Goal: Task Accomplishment & Management: Manage account settings

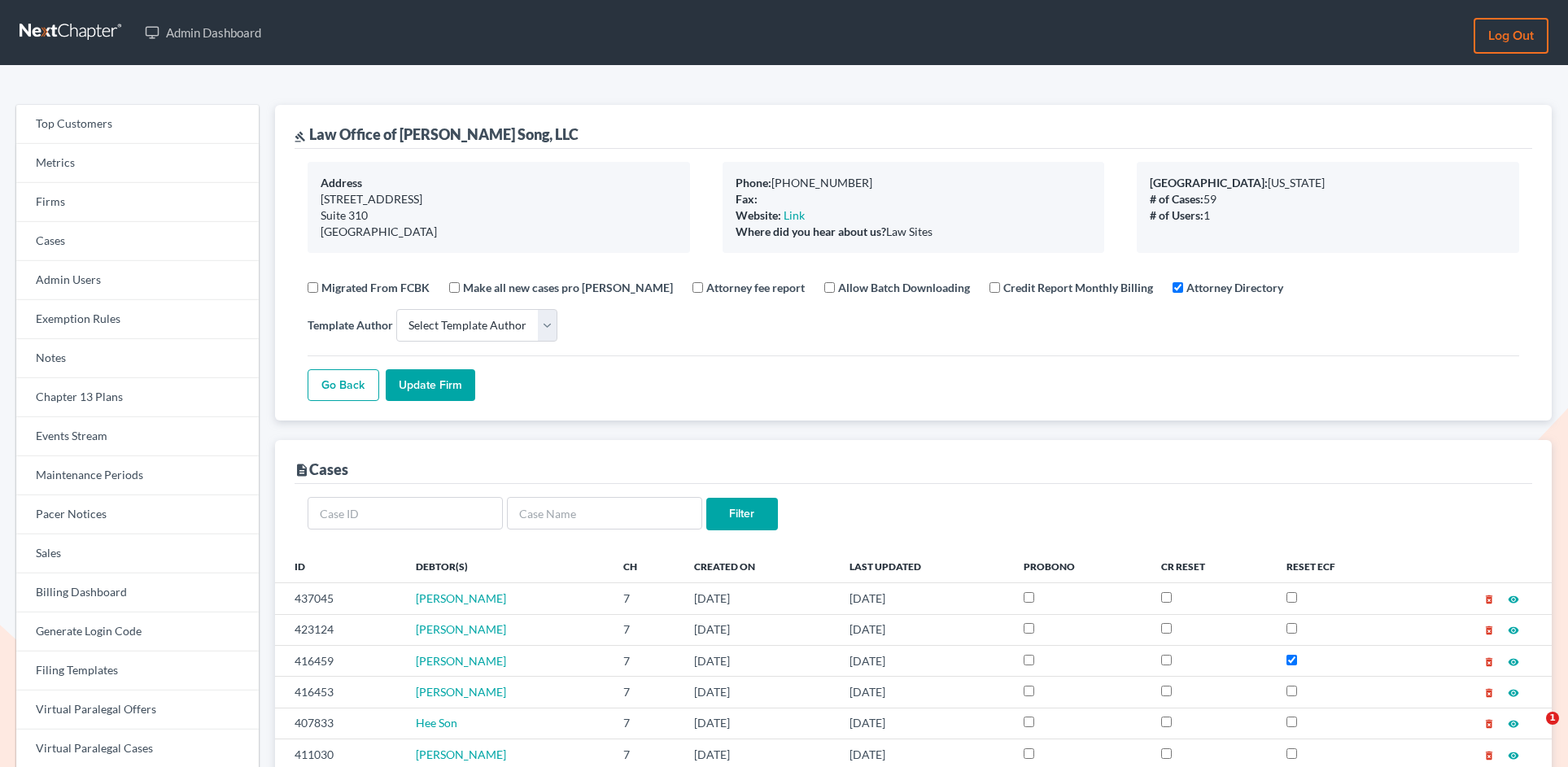
select select
click at [107, 207] on link "Firms" at bounding box center [137, 202] width 242 height 39
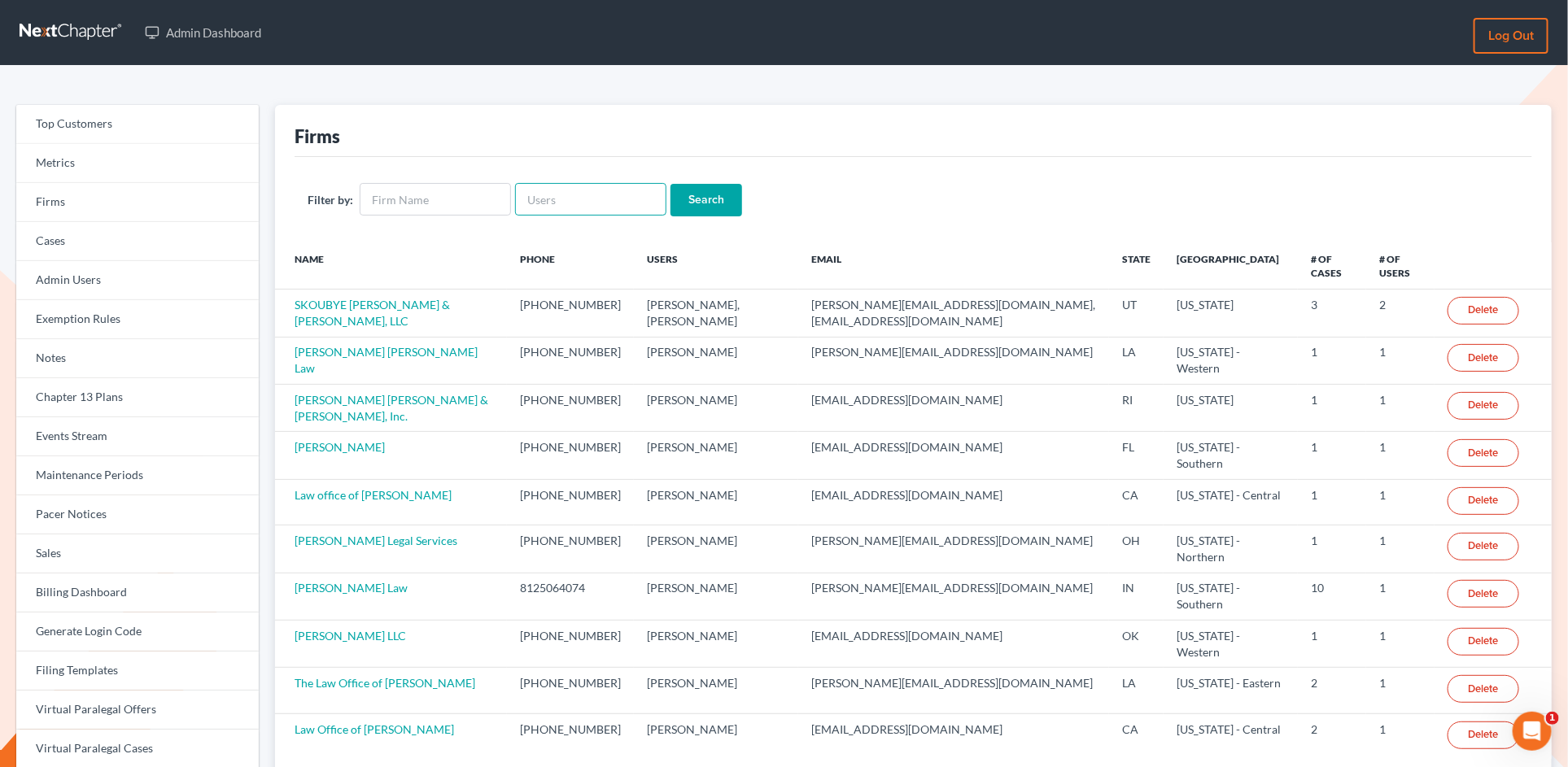
click at [534, 197] on input "text" at bounding box center [590, 199] width 151 height 33
paste input "davidmrobertsjd@gmail.com"
type input "davidmrobertsjd@gmail.com"
click at [670, 184] on input "Search" at bounding box center [706, 200] width 72 height 33
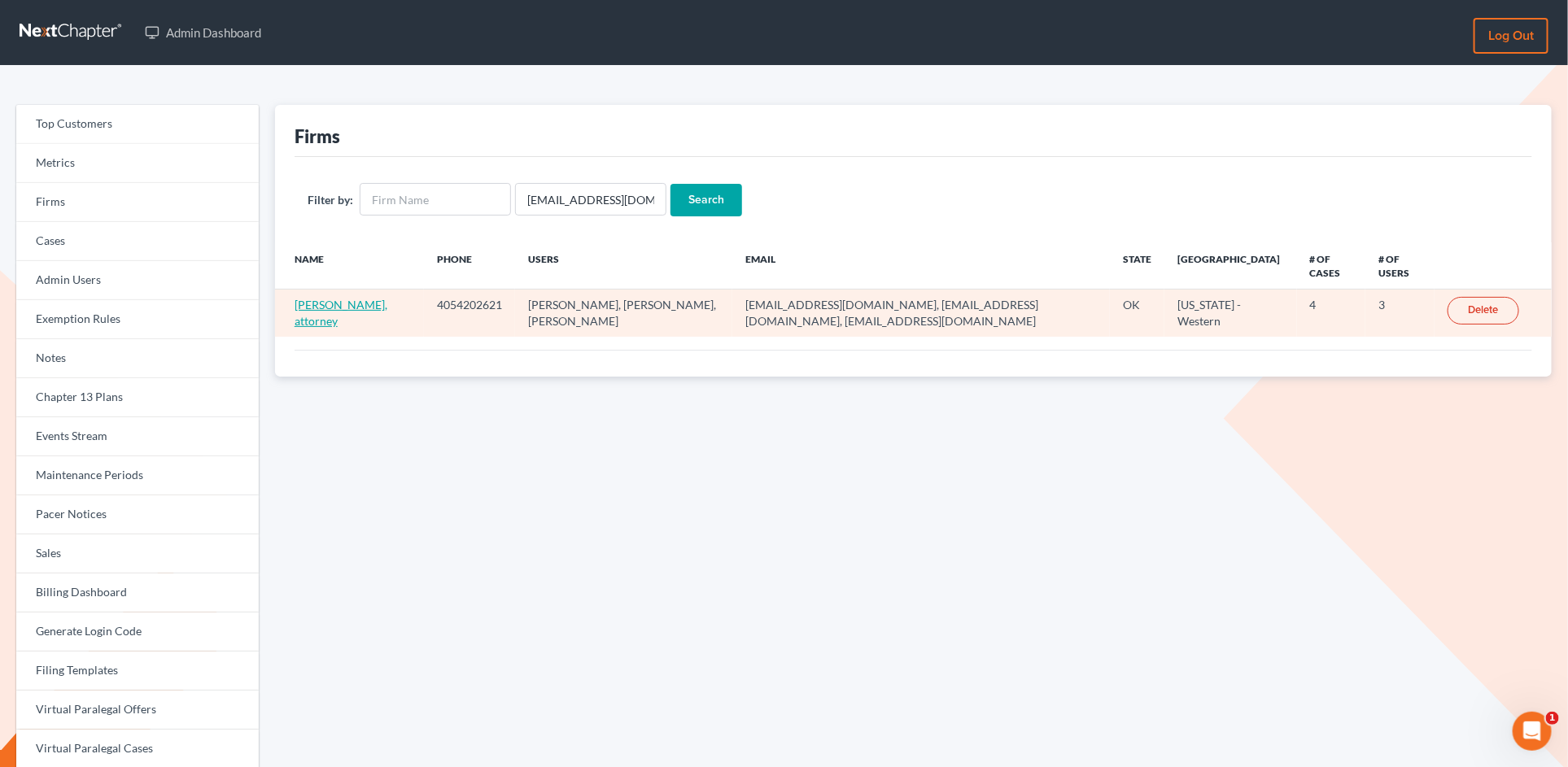
click at [315, 307] on link "David M Roberts, attorney" at bounding box center [341, 312] width 92 height 30
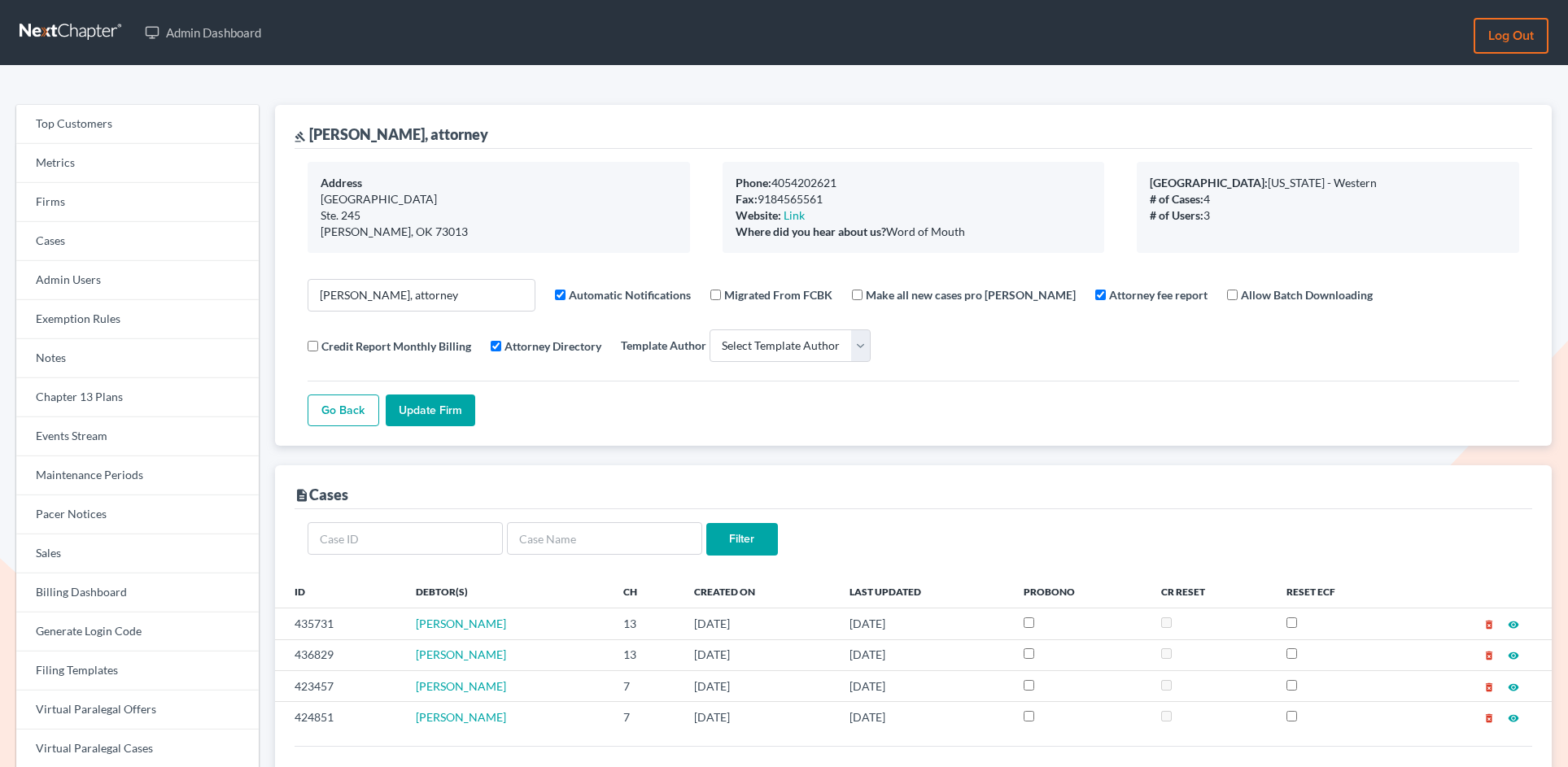
select select
click at [133, 201] on link "Firms" at bounding box center [137, 202] width 242 height 39
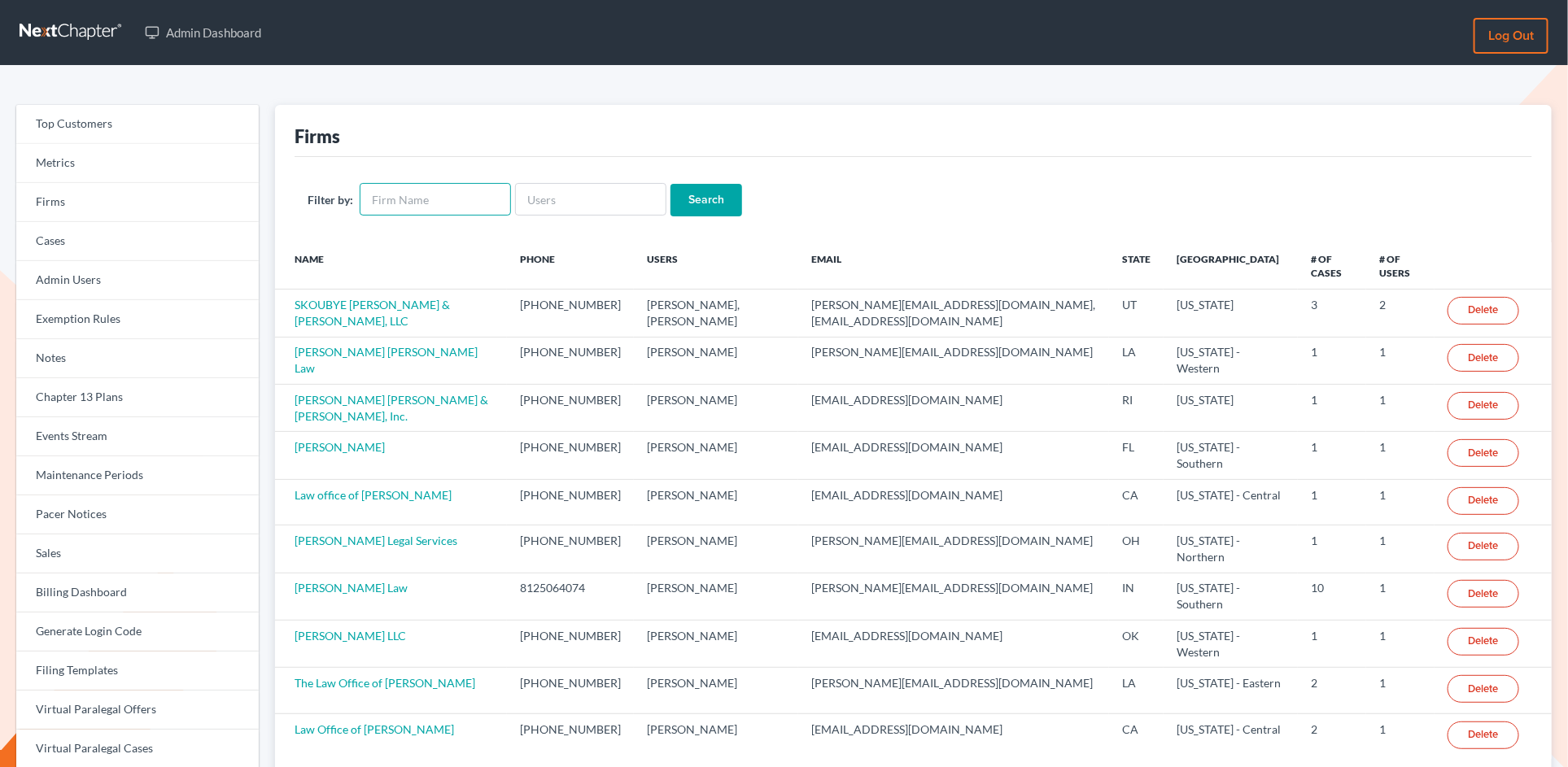
click at [487, 199] on input "text" at bounding box center [435, 199] width 151 height 33
type input "[PERSON_NAME]"
click at [670, 184] on input "Search" at bounding box center [706, 200] width 72 height 33
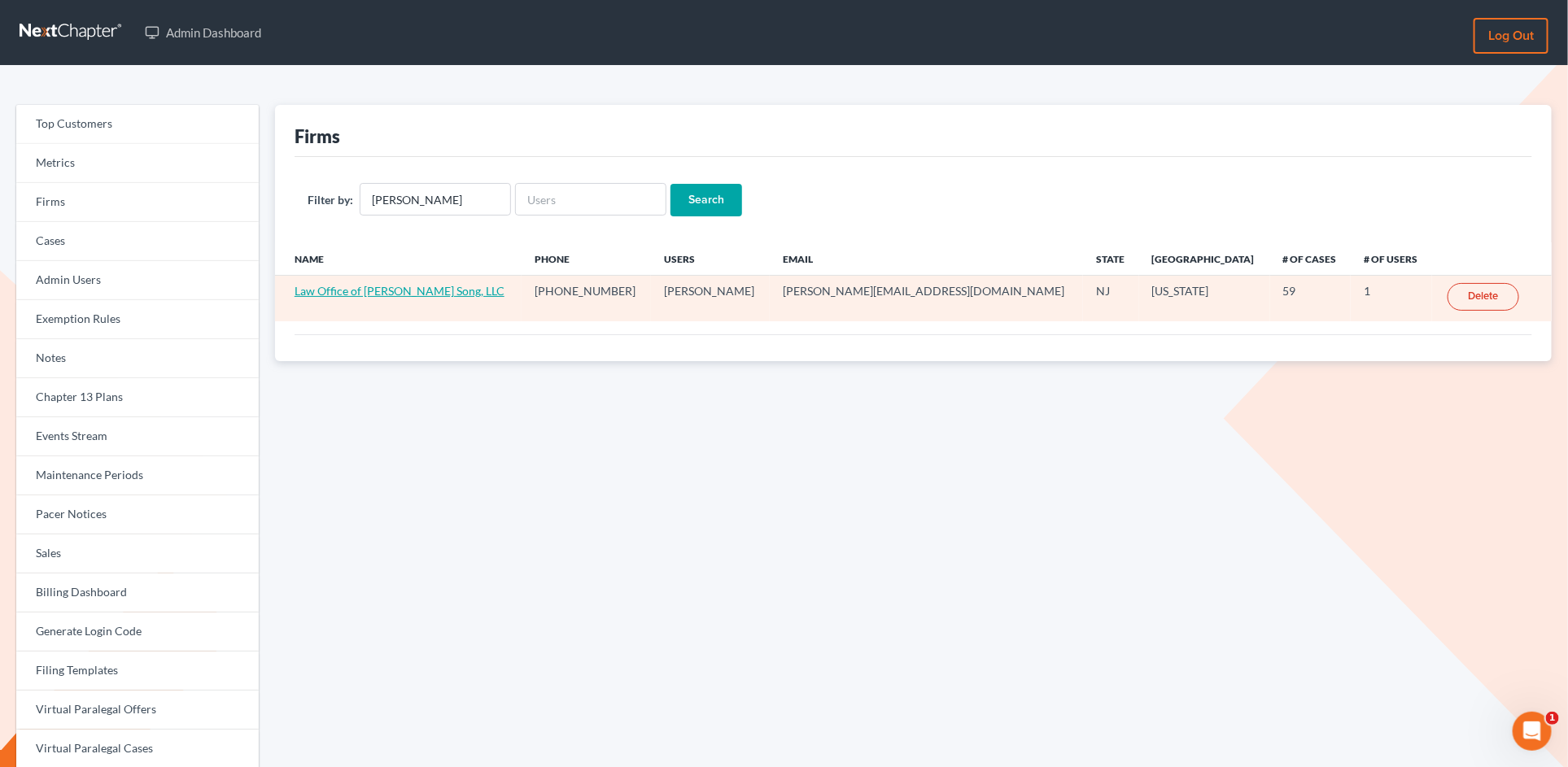
click at [385, 287] on link "Law Office of [PERSON_NAME] Song, LLC" at bounding box center [400, 291] width 210 height 14
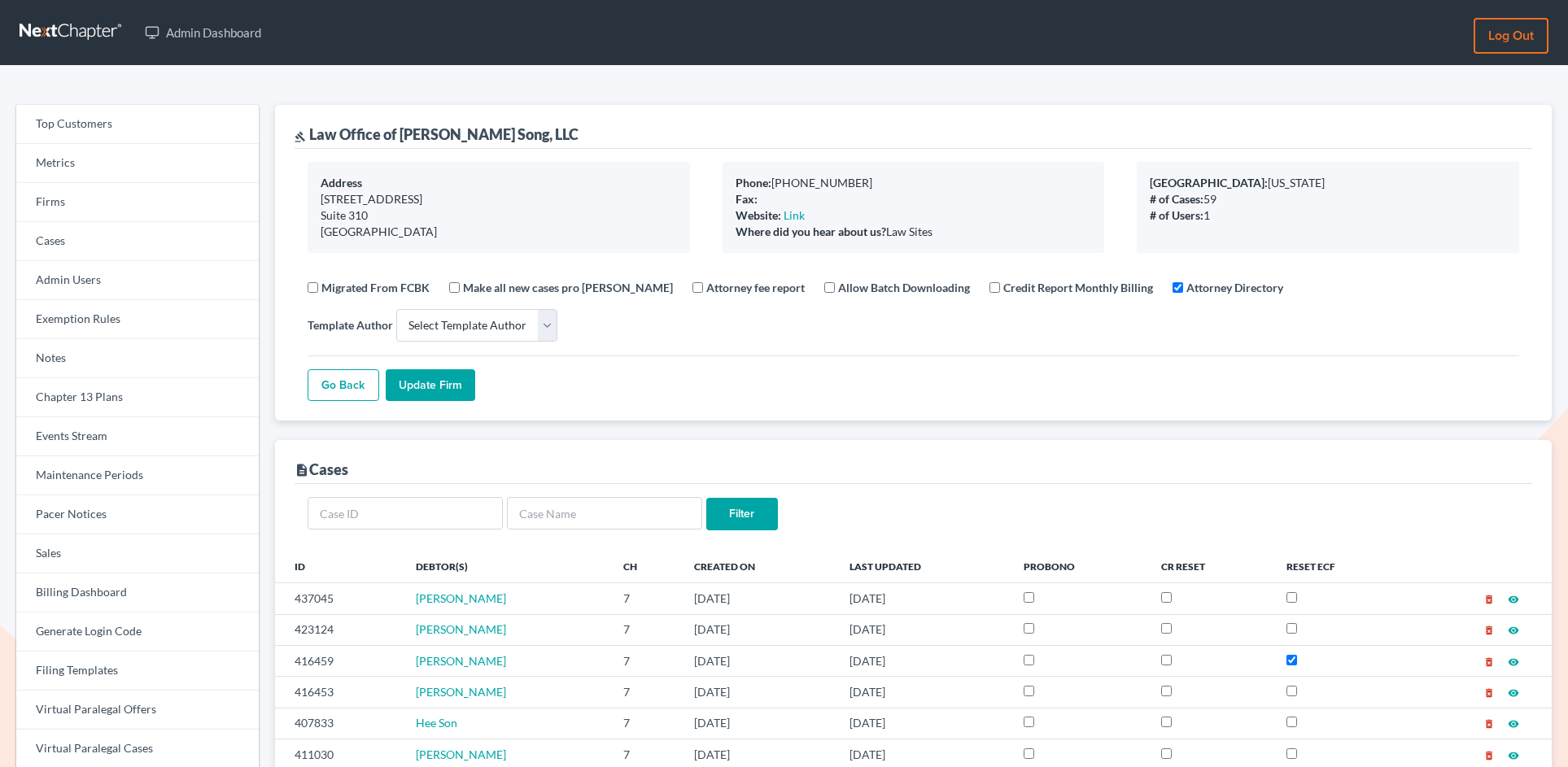
select select
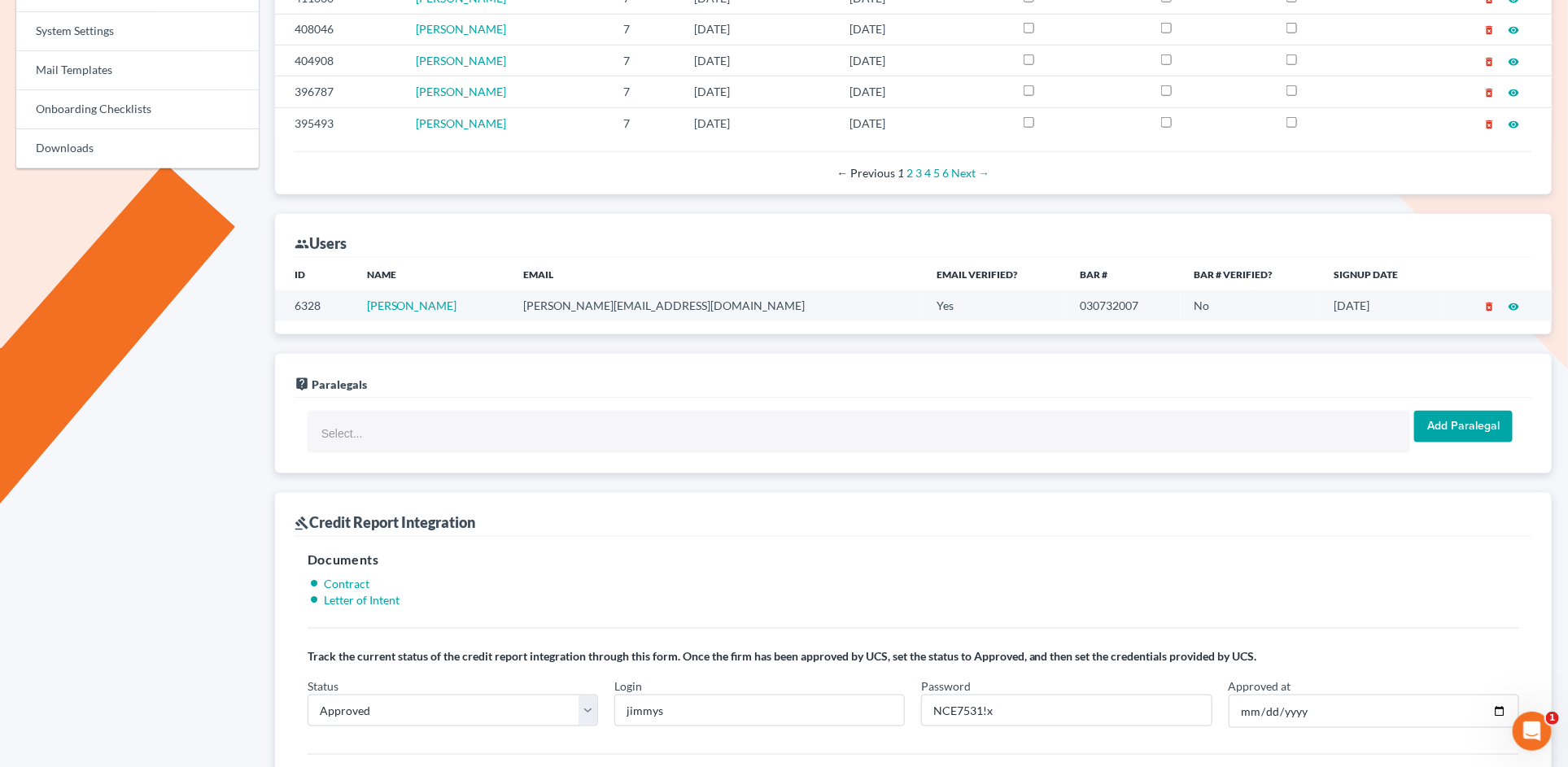
scroll to position [759, 0]
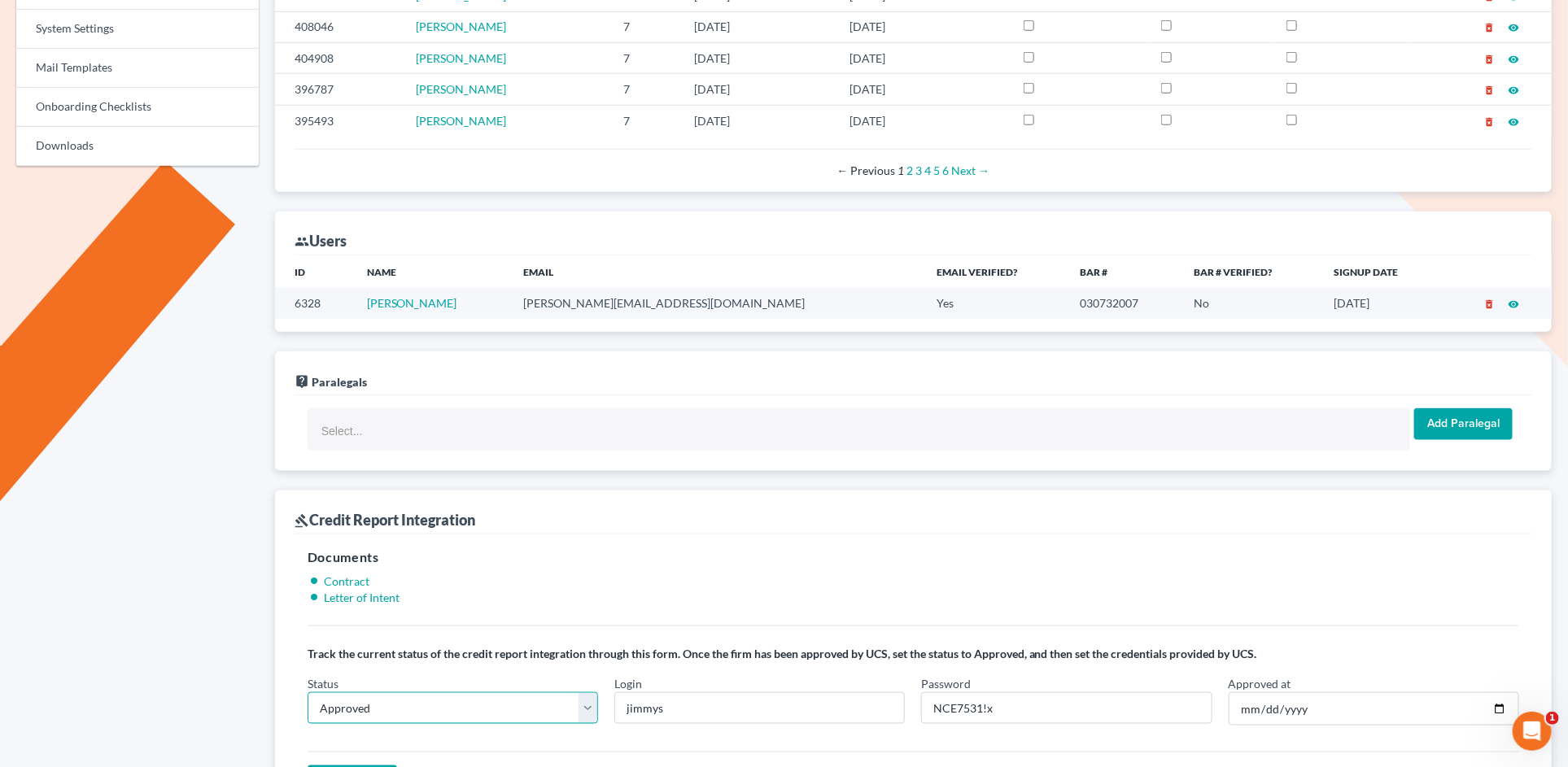
click at [590, 692] on select "In Progress Not Approved Approved Retry" at bounding box center [452, 708] width 290 height 33
select select "retry"
click at [307, 692] on select "In Progress Not Approved Approved Retry" at bounding box center [452, 708] width 290 height 33
click at [366, 765] on input "Update Firm" at bounding box center [352, 781] width 90 height 33
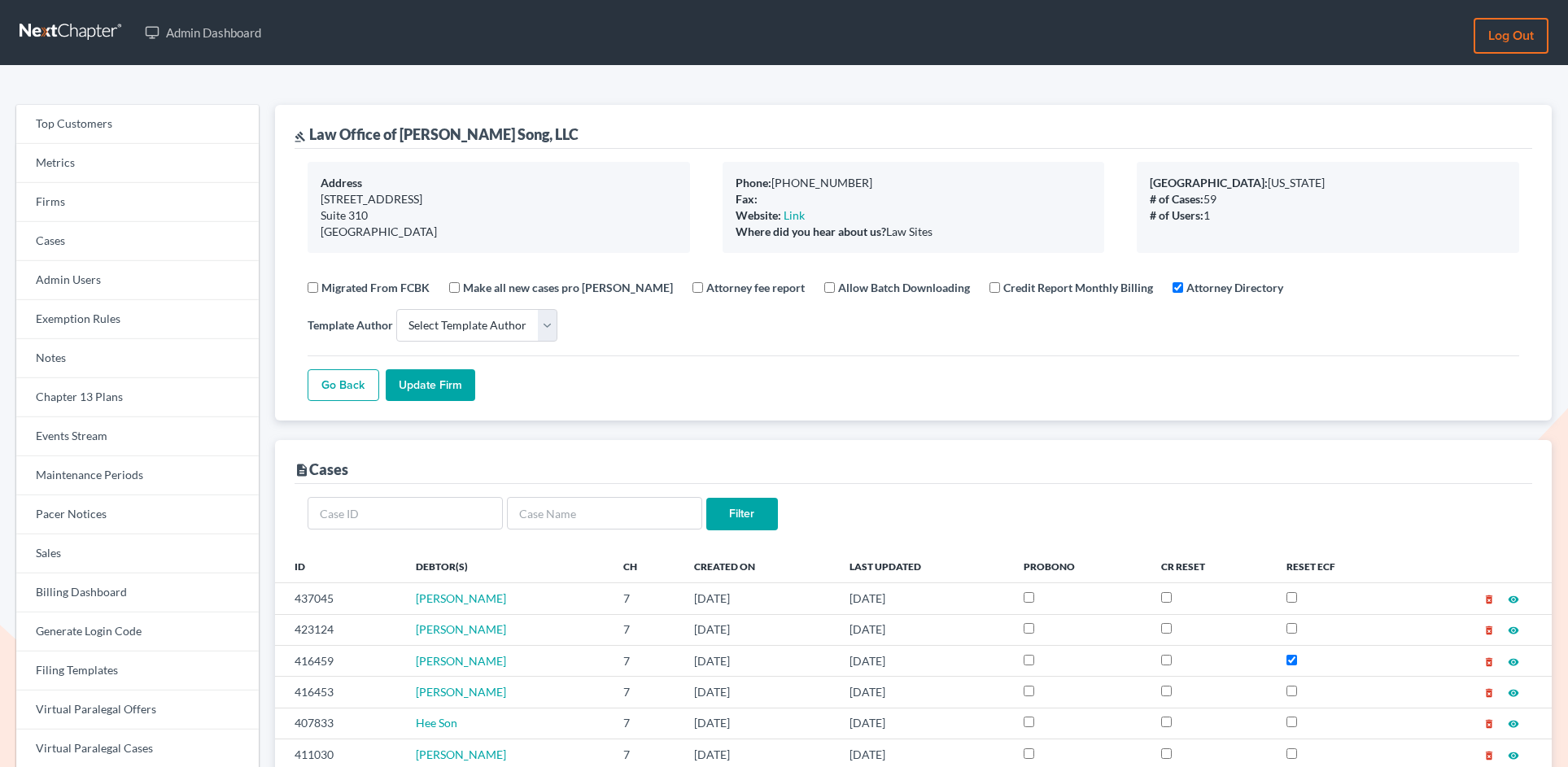
select select
